Goal: Navigation & Orientation: Find specific page/section

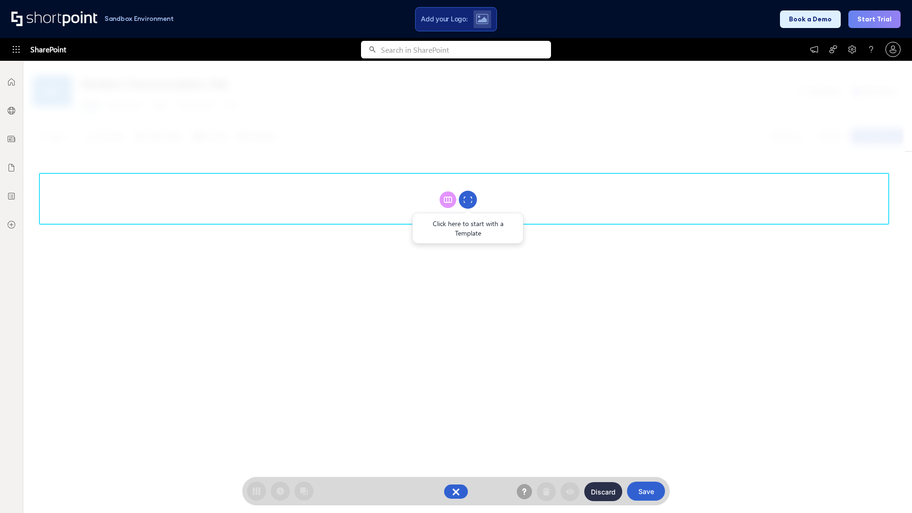
click at [468, 199] on circle at bounding box center [468, 200] width 18 height 18
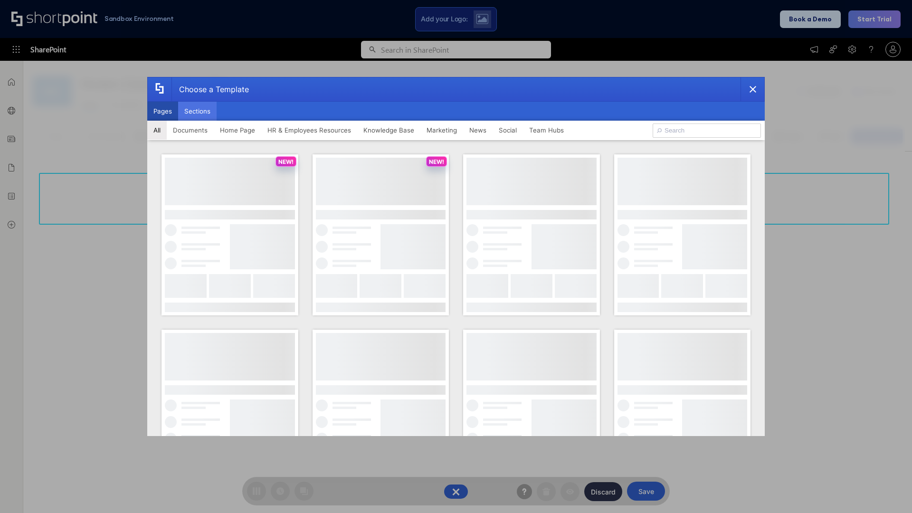
click at [197, 111] on button "Sections" at bounding box center [197, 111] width 38 height 19
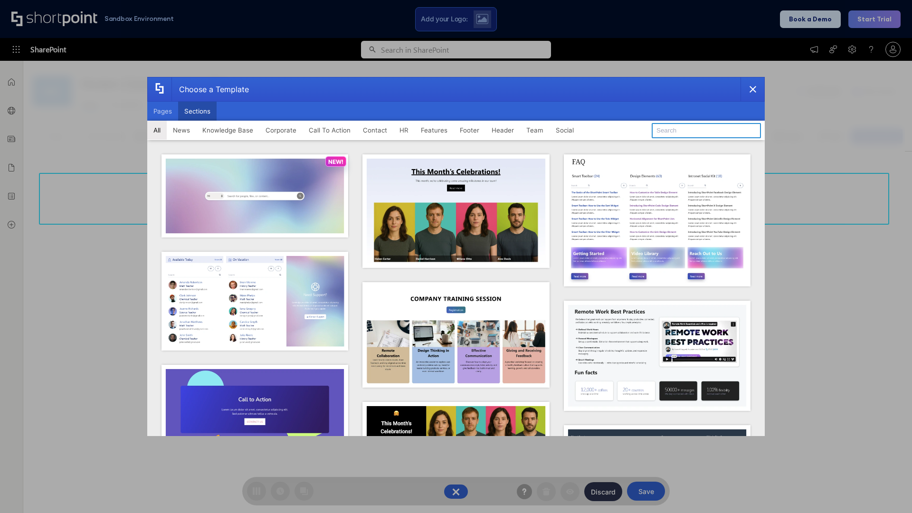
type input "Contact Us 1"
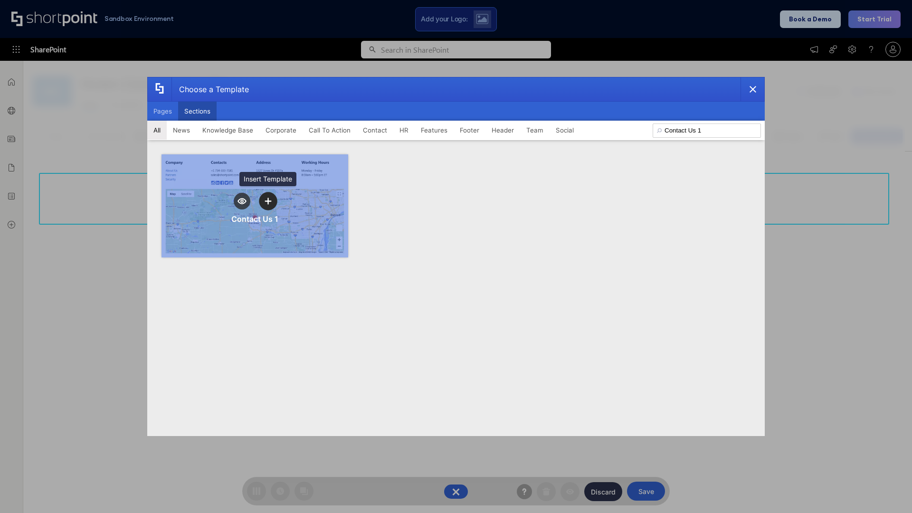
click at [268, 201] on icon "template selector" at bounding box center [268, 201] width 7 height 7
